Goal: Task Accomplishment & Management: Use online tool/utility

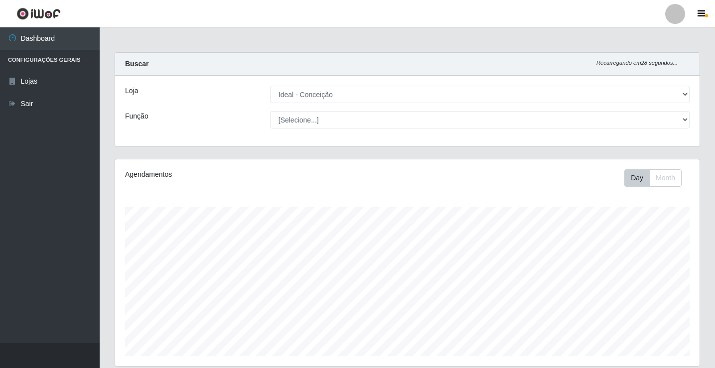
select select "231"
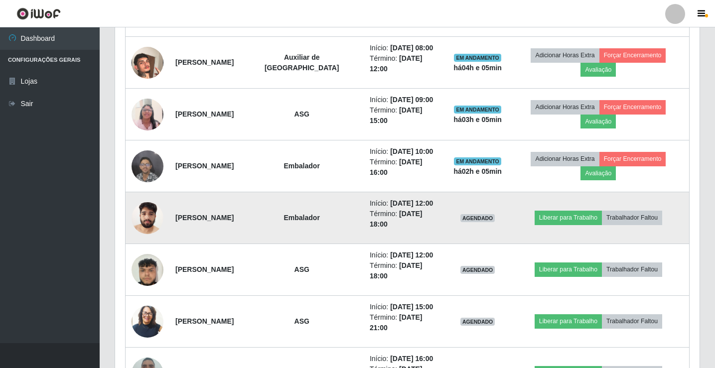
scroll to position [514, 0]
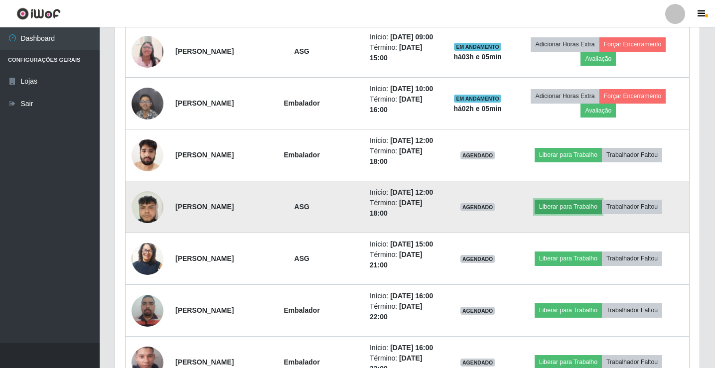
click at [586, 206] on button "Liberar para Trabalho" at bounding box center [567, 207] width 67 height 14
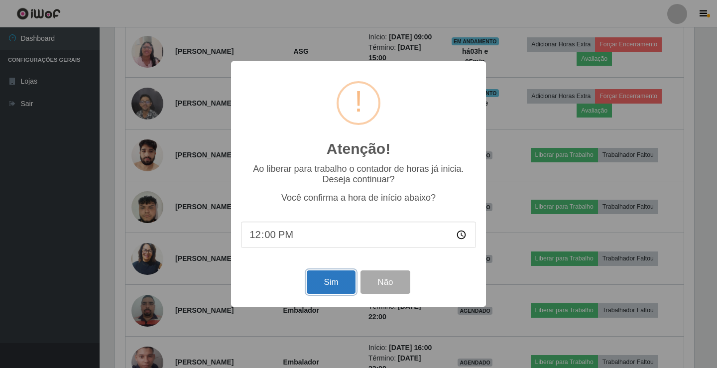
click at [330, 281] on button "Sim" at bounding box center [331, 281] width 48 height 23
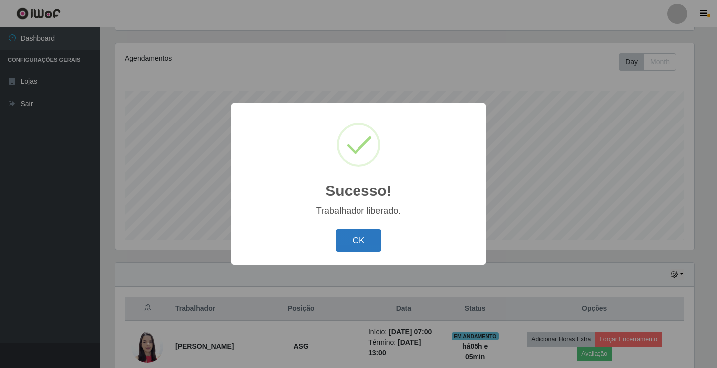
click at [368, 237] on button "OK" at bounding box center [359, 240] width 46 height 23
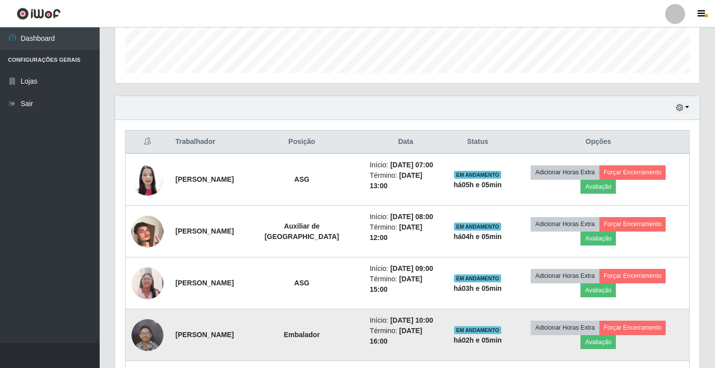
scroll to position [265, 0]
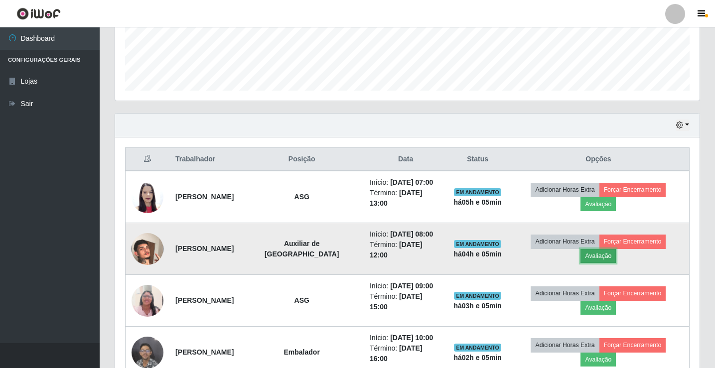
click at [602, 254] on button "Avaliação" at bounding box center [597, 256] width 35 height 14
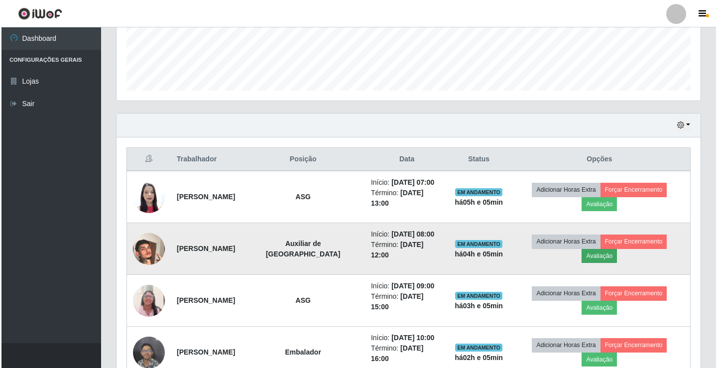
scroll to position [207, 579]
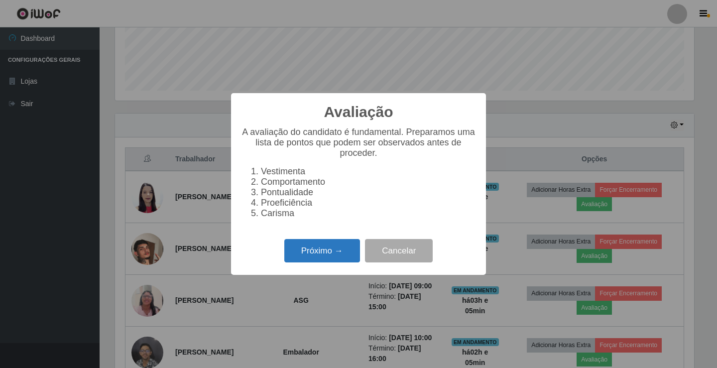
click at [337, 253] on button "Próximo →" at bounding box center [322, 250] width 76 height 23
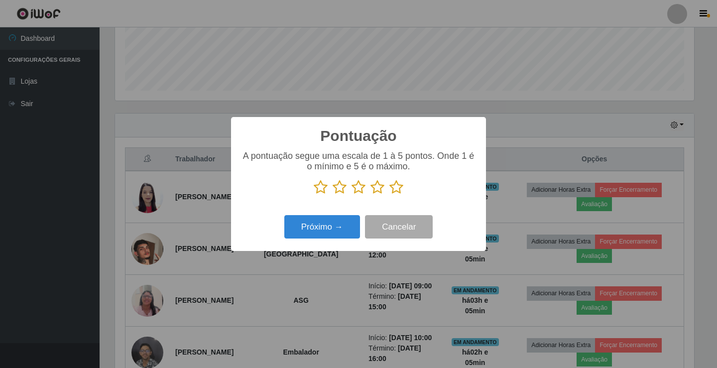
scroll to position [497769, 497397]
click at [378, 188] on icon at bounding box center [377, 187] width 14 height 15
click at [370, 195] on input "radio" at bounding box center [370, 195] width 0 height 0
click at [340, 231] on button "Próximo →" at bounding box center [322, 226] width 76 height 23
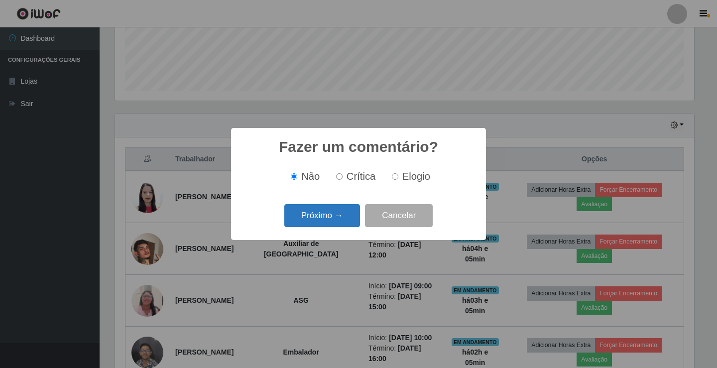
click at [344, 215] on button "Próximo →" at bounding box center [322, 215] width 76 height 23
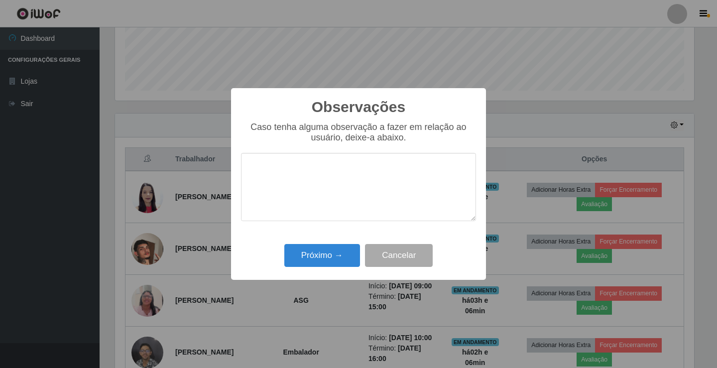
click at [324, 197] on textarea at bounding box center [358, 187] width 235 height 68
type textarea "ativo"
click at [311, 245] on button "Próximo →" at bounding box center [322, 255] width 76 height 23
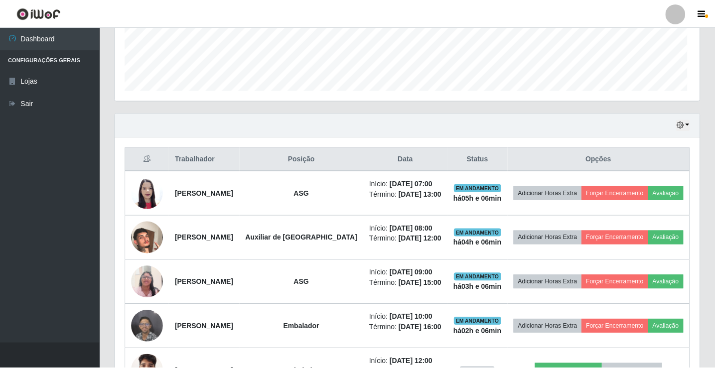
scroll to position [207, 584]
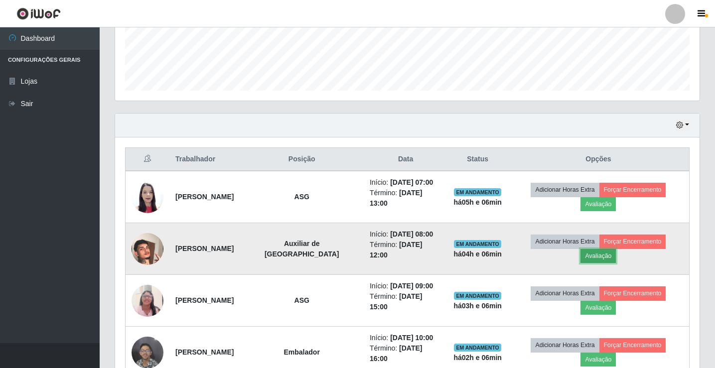
click at [600, 257] on button "Avaliação" at bounding box center [597, 256] width 35 height 14
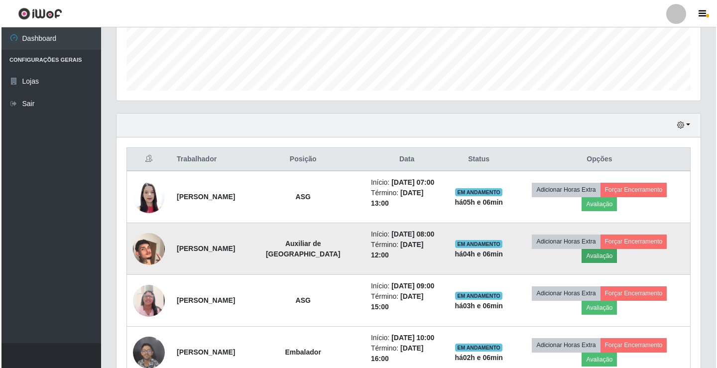
scroll to position [207, 579]
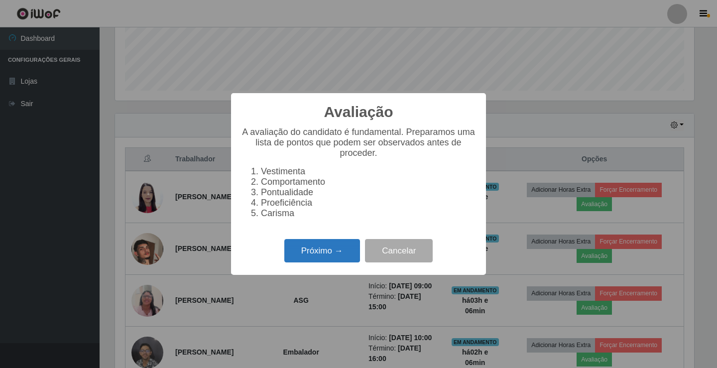
click at [297, 262] on button "Próximo →" at bounding box center [322, 250] width 76 height 23
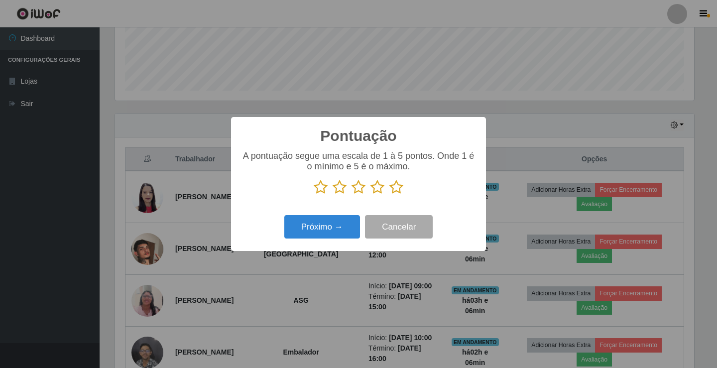
click at [374, 186] on icon at bounding box center [377, 187] width 14 height 15
click at [370, 195] on input "radio" at bounding box center [370, 195] width 0 height 0
click at [347, 221] on button "Próximo →" at bounding box center [322, 226] width 76 height 23
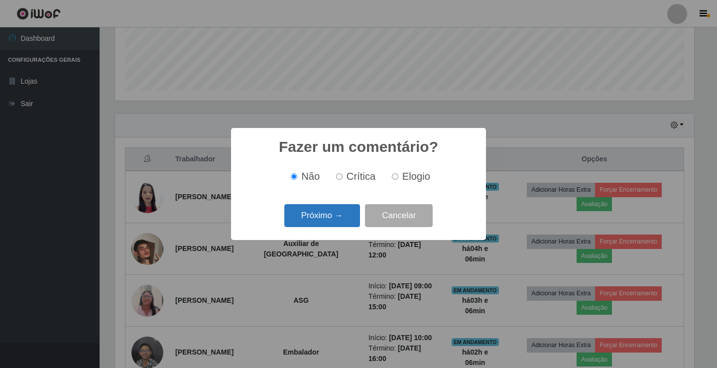
click at [346, 214] on button "Próximo →" at bounding box center [322, 215] width 76 height 23
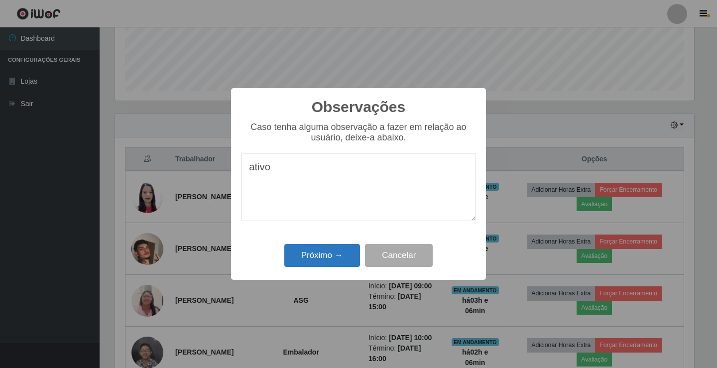
type textarea "ativo"
click at [336, 259] on button "Próximo →" at bounding box center [322, 255] width 76 height 23
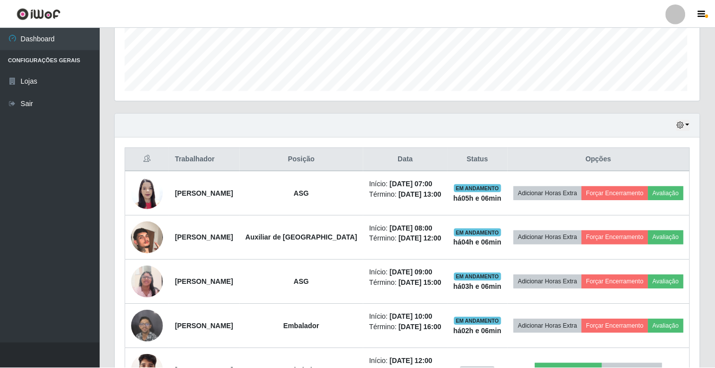
scroll to position [207, 584]
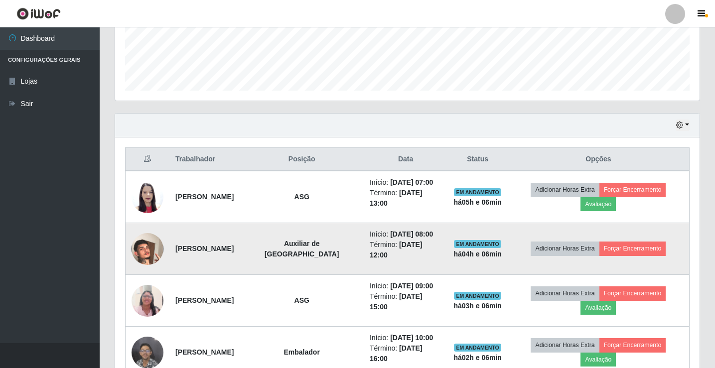
click at [622, 240] on td "Adicionar Horas Extra Forçar Encerramento" at bounding box center [598, 249] width 182 height 52
click at [622, 242] on button "Forçar Encerramento" at bounding box center [632, 249] width 67 height 14
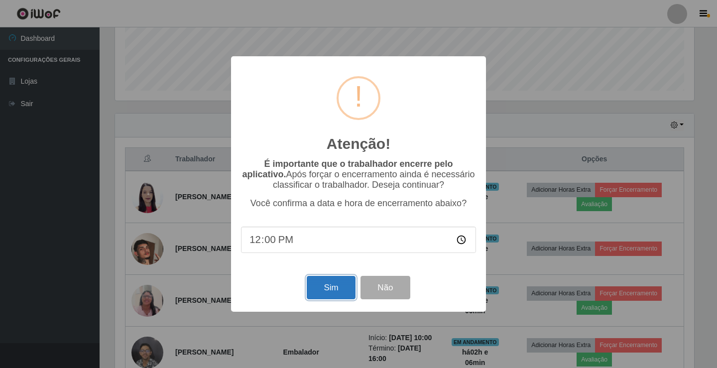
click at [333, 293] on button "Sim" at bounding box center [331, 287] width 48 height 23
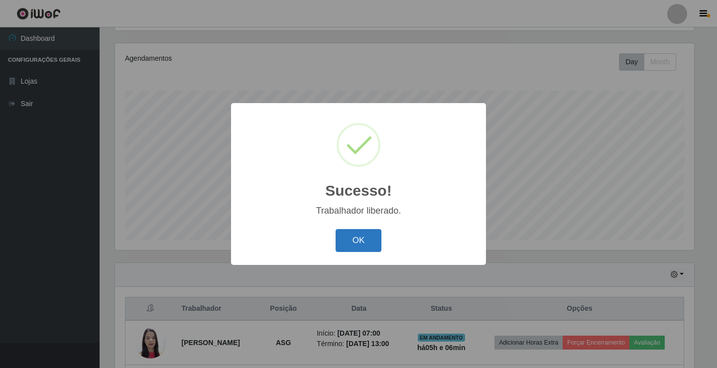
click at [364, 237] on button "OK" at bounding box center [359, 240] width 46 height 23
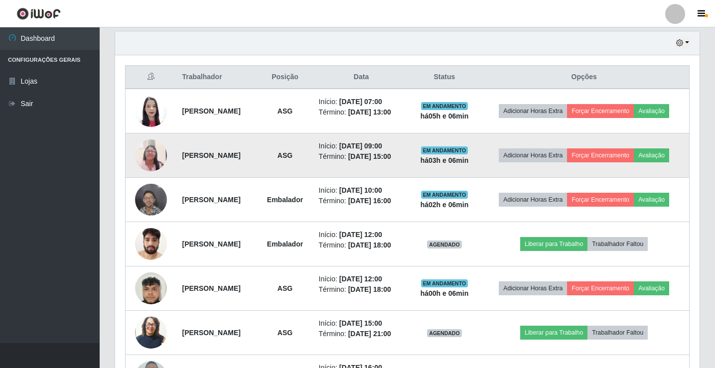
scroll to position [365, 0]
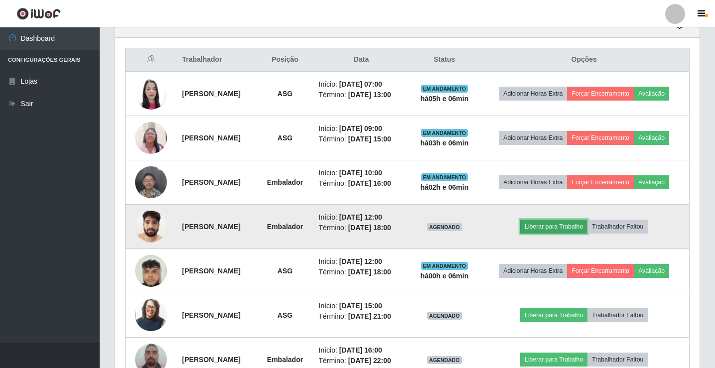
click at [564, 227] on button "Liberar para Trabalho" at bounding box center [553, 227] width 67 height 14
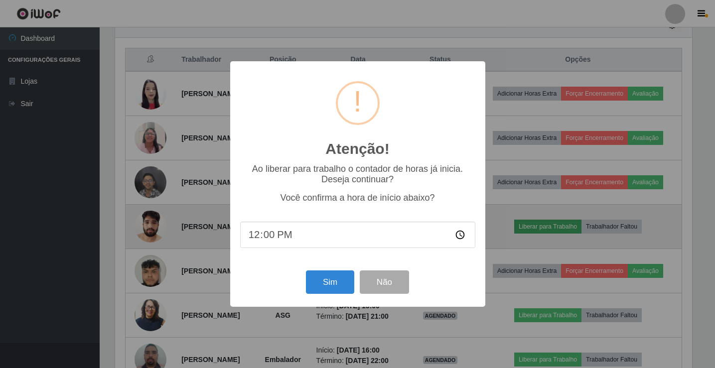
scroll to position [207, 579]
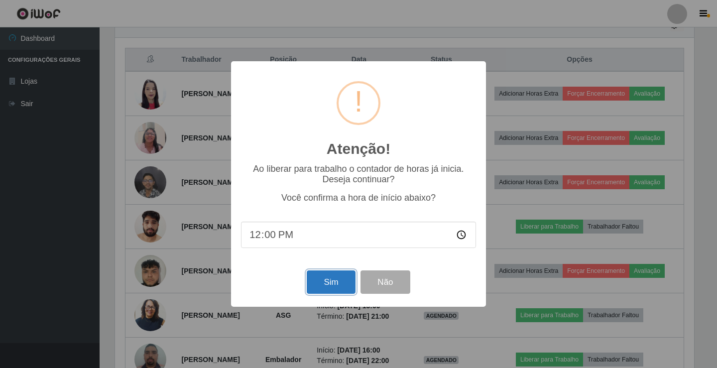
click at [317, 284] on button "Sim" at bounding box center [331, 281] width 48 height 23
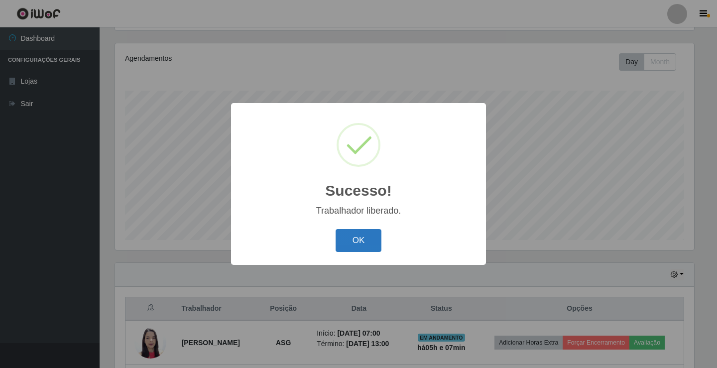
click at [362, 238] on button "OK" at bounding box center [359, 240] width 46 height 23
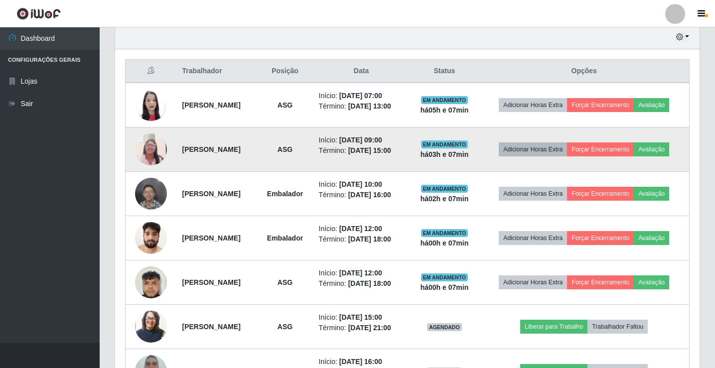
scroll to position [365, 0]
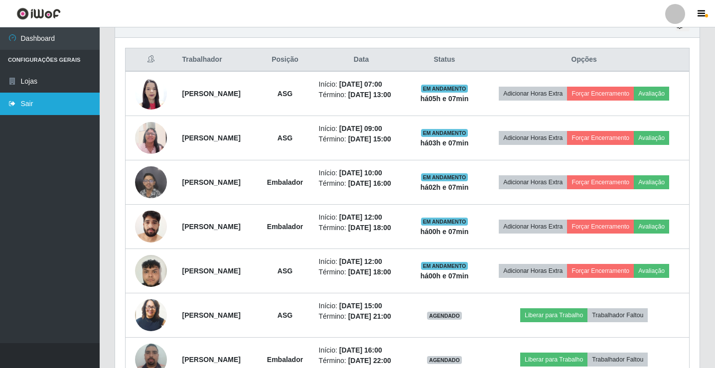
click at [26, 110] on link "Sair" at bounding box center [50, 104] width 100 height 22
